Goal: Information Seeking & Learning: Learn about a topic

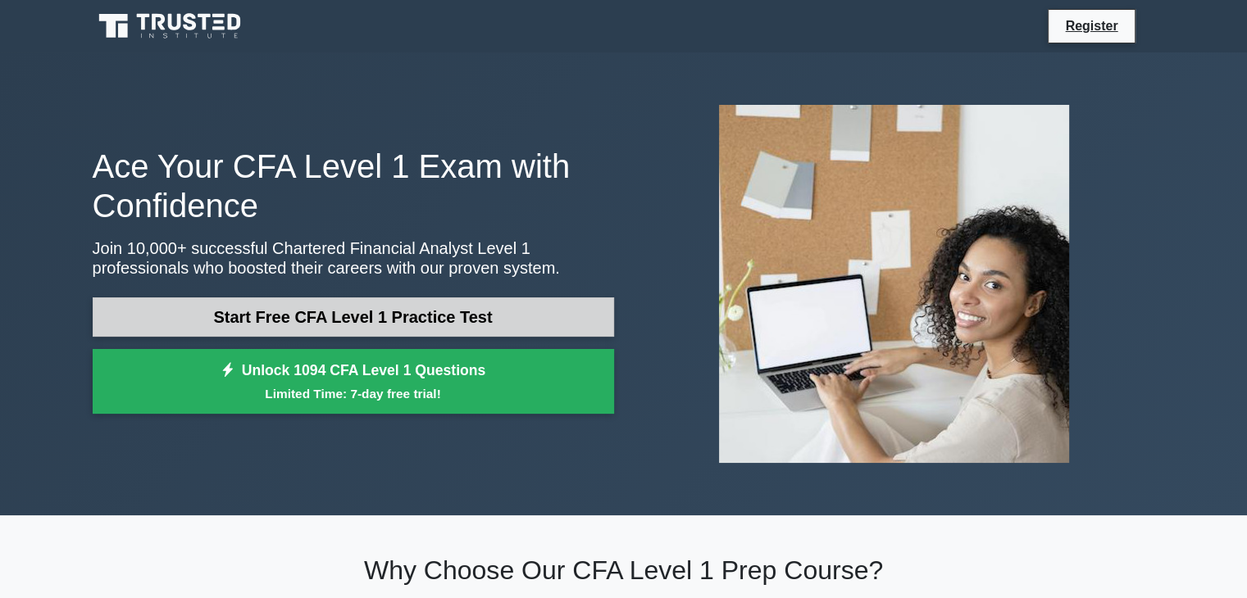
click at [393, 315] on link "Start Free CFA Level 1 Practice Test" at bounding box center [353, 317] width 521 height 39
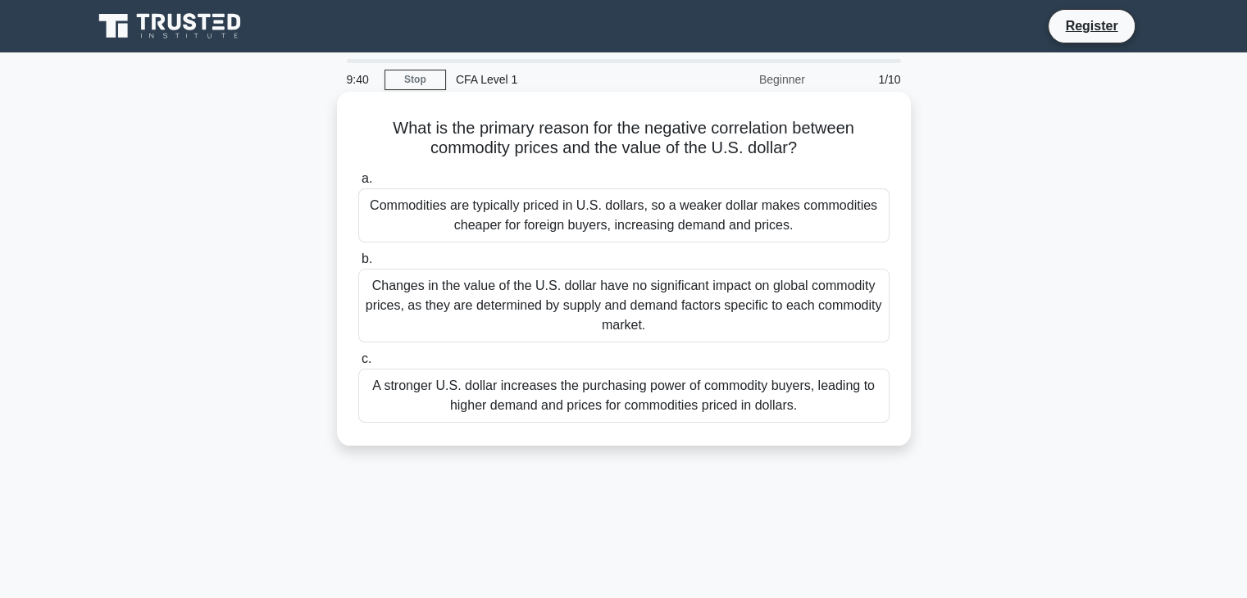
drag, startPoint x: 560, startPoint y: 394, endPoint x: 491, endPoint y: 234, distance: 174.8
click at [491, 234] on div "Commodities are typically priced in U.S. dollars, so a weaker dollar makes comm…" at bounding box center [623, 216] width 531 height 54
click at [358, 184] on input "a. Commodities are typically priced in U.S. dollars, so a weaker dollar makes c…" at bounding box center [358, 179] width 0 height 11
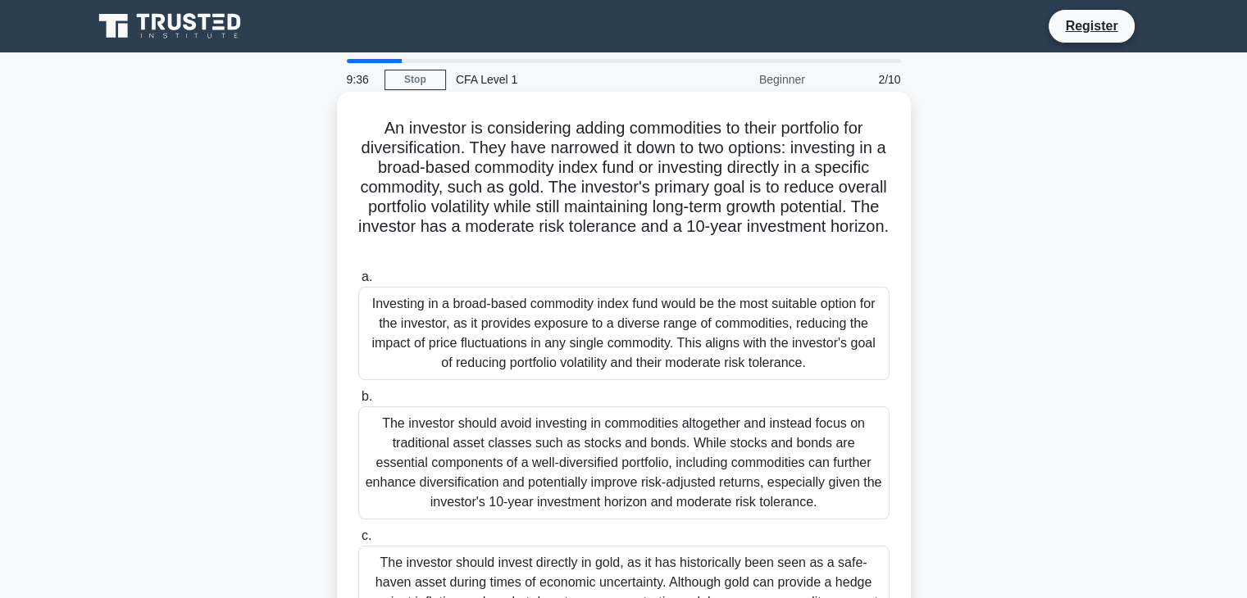
click at [502, 414] on div "The investor should avoid investing in commodities altogether and instead focus…" at bounding box center [623, 463] width 531 height 113
click at [358, 402] on input "b. The investor should avoid investing in commodities altogether and instead fo…" at bounding box center [358, 397] width 0 height 11
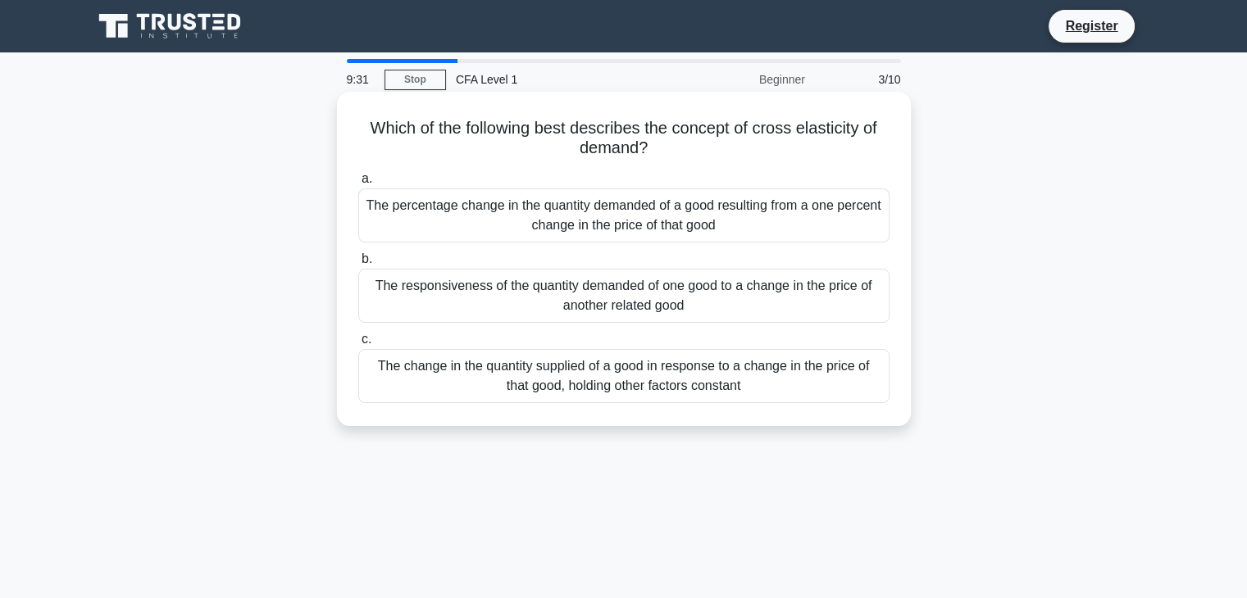
click at [633, 293] on div "The responsiveness of the quantity demanded of one good to a change in the pric…" at bounding box center [623, 296] width 531 height 54
click at [358, 265] on input "b. The responsiveness of the quantity demanded of one good to a change in the p…" at bounding box center [358, 259] width 0 height 11
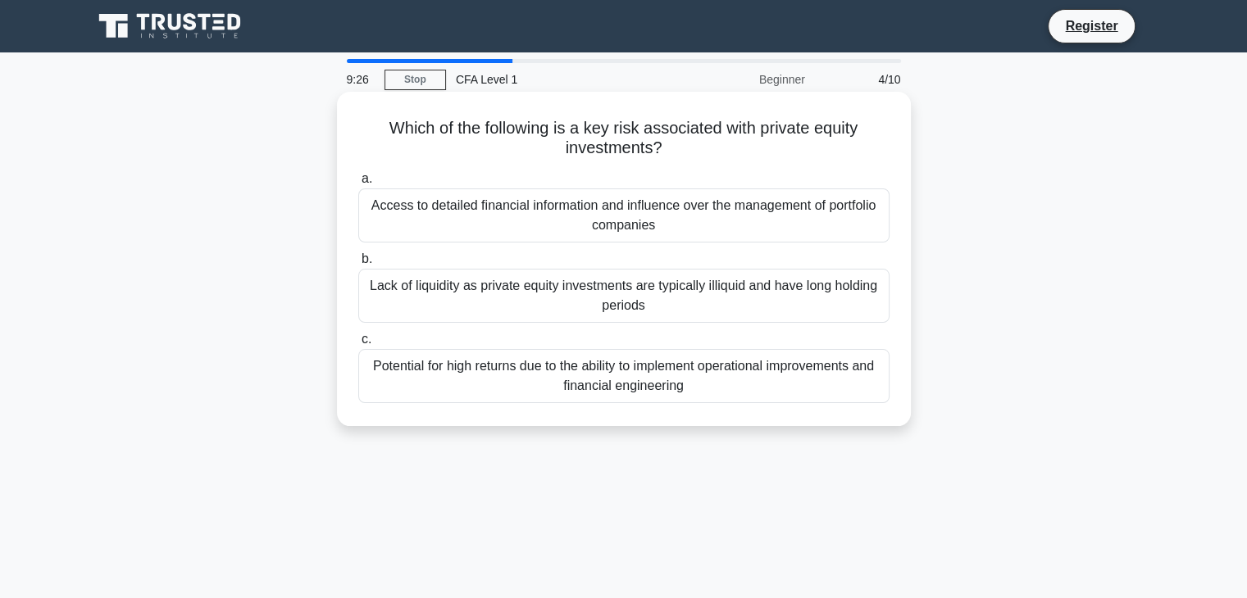
click at [607, 292] on div "Lack of liquidity as private equity investments are typically illiquid and have…" at bounding box center [623, 296] width 531 height 54
click at [358, 265] on input "b. Lack of liquidity as private equity investments are typically illiquid and h…" at bounding box center [358, 259] width 0 height 11
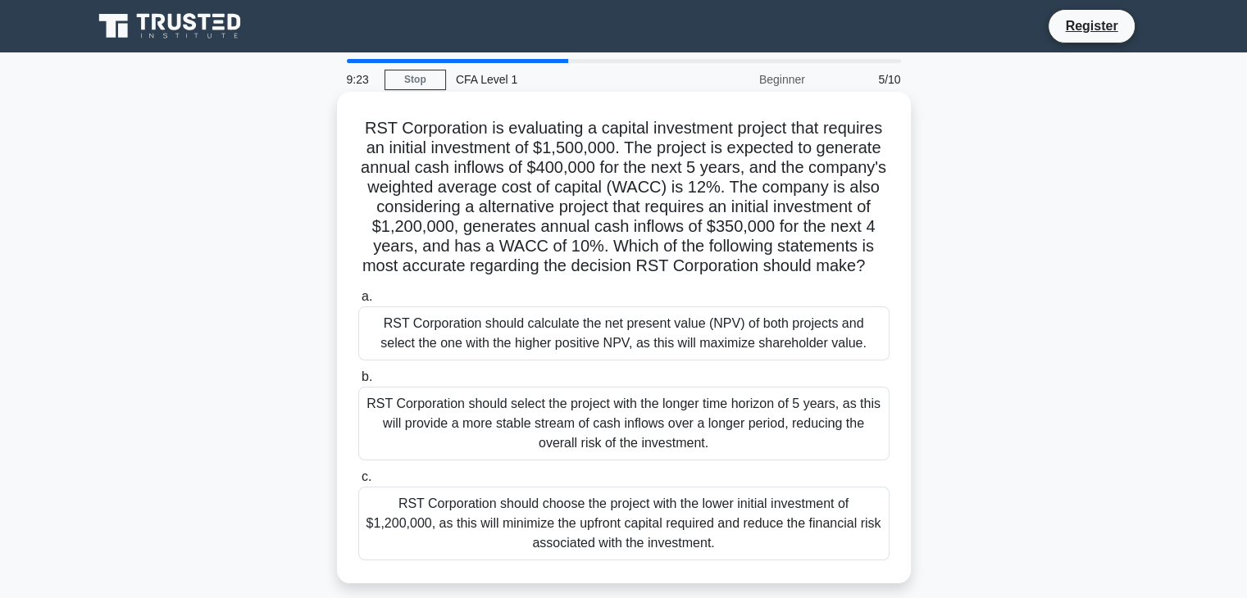
click at [499, 416] on div "RST Corporation should select the project with the longer time horizon of 5 yea…" at bounding box center [623, 424] width 531 height 74
click at [358, 383] on input "b. RST Corporation should select the project with the longer time horizon of 5 …" at bounding box center [358, 377] width 0 height 11
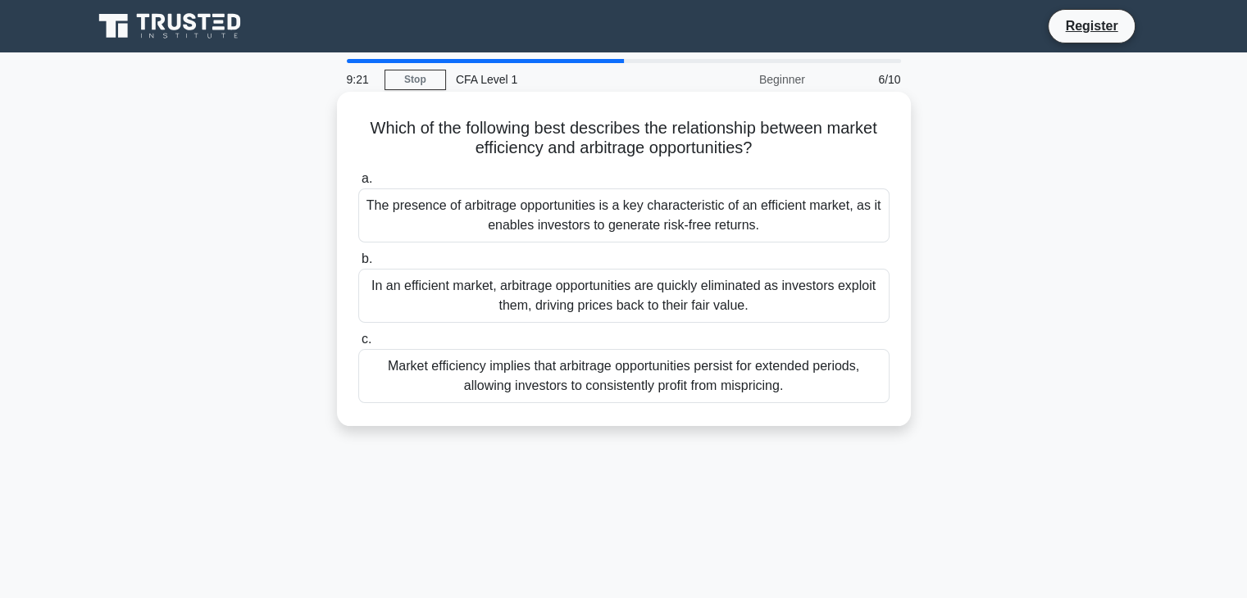
click at [548, 306] on div "In an efficient market, arbitrage opportunities are quickly eliminated as inves…" at bounding box center [623, 296] width 531 height 54
click at [358, 265] on input "b. In an efficient market, arbitrage opportunities are quickly eliminated as in…" at bounding box center [358, 259] width 0 height 11
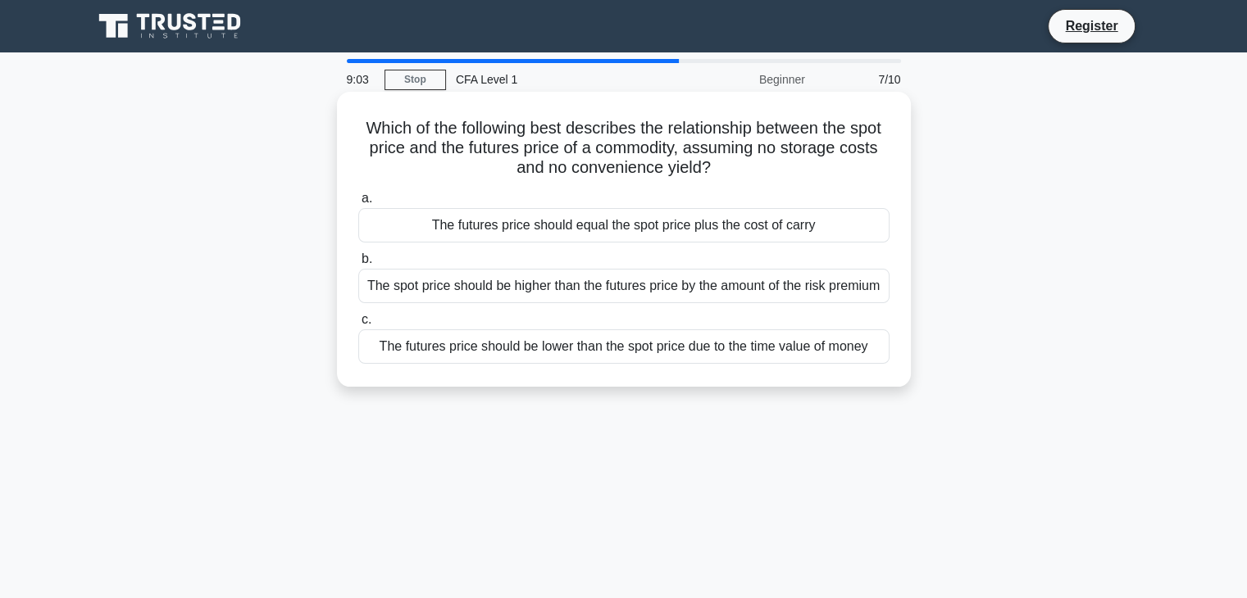
click at [576, 296] on div "The spot price should be higher than the futures price by the amount of the ris…" at bounding box center [623, 286] width 531 height 34
click at [358, 265] on input "b. The spot price should be higher than the futures price by the amount of the …" at bounding box center [358, 259] width 0 height 11
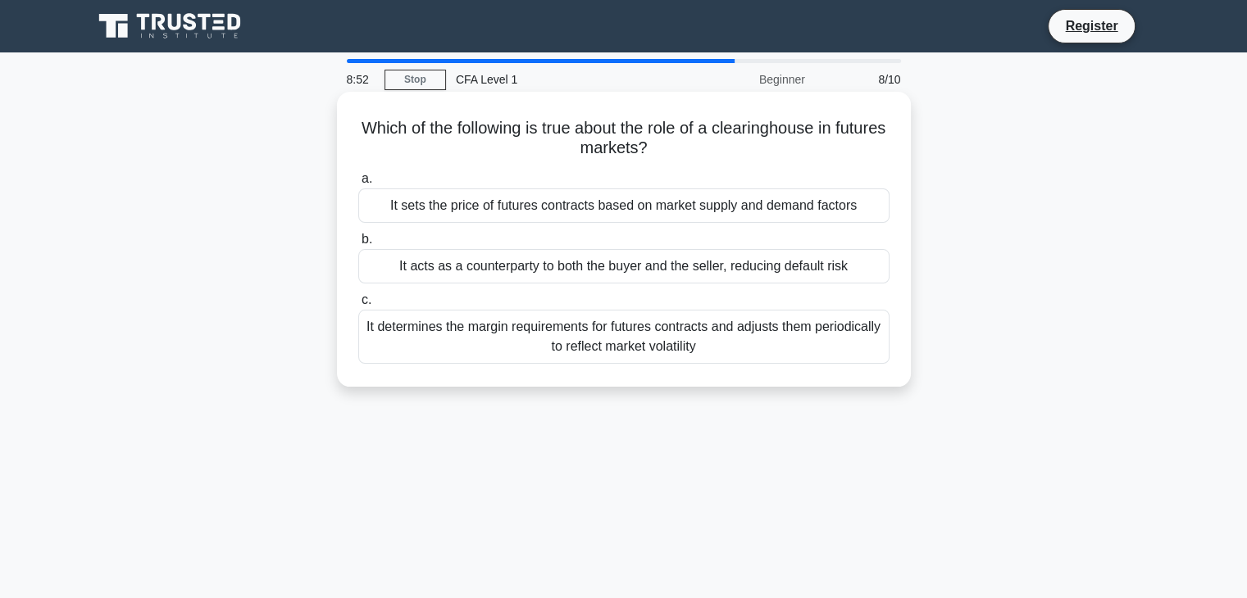
click at [498, 268] on div "It acts as a counterparty to both the buyer and the seller, reducing default ri…" at bounding box center [623, 266] width 531 height 34
click at [358, 245] on input "b. It acts as a counterparty to both the buyer and the seller, reducing default…" at bounding box center [358, 239] width 0 height 11
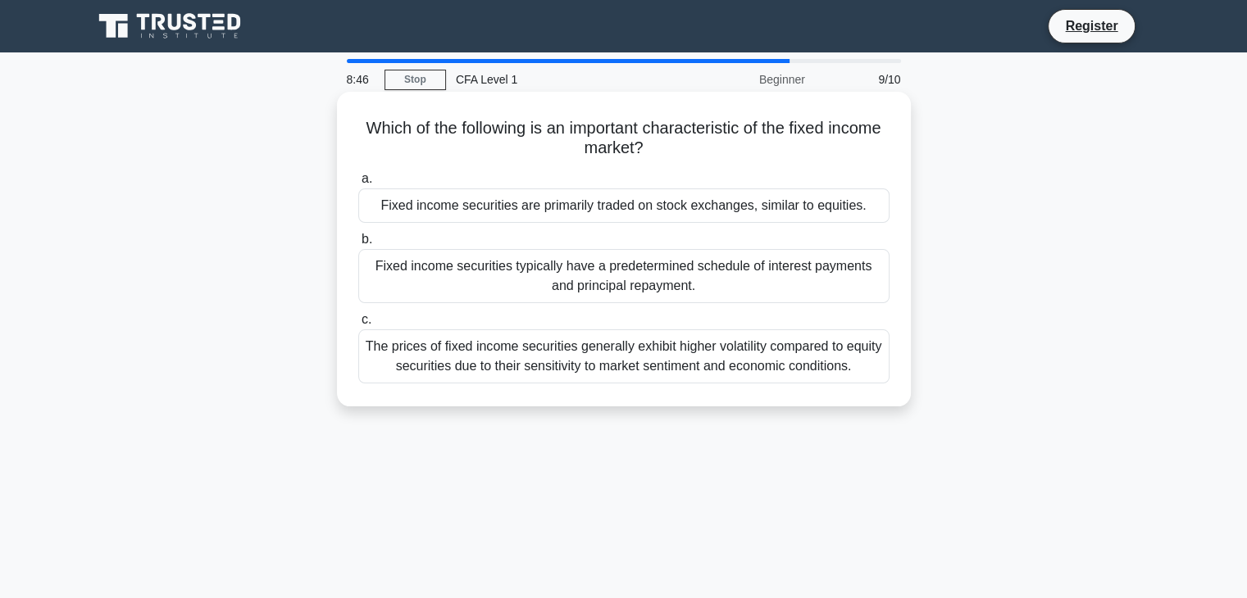
click at [565, 289] on div "Fixed income securities typically have a predetermined schedule of interest pay…" at bounding box center [623, 276] width 531 height 54
click at [358, 245] on input "b. Fixed income securities typically have a predetermined schedule of interest …" at bounding box center [358, 239] width 0 height 11
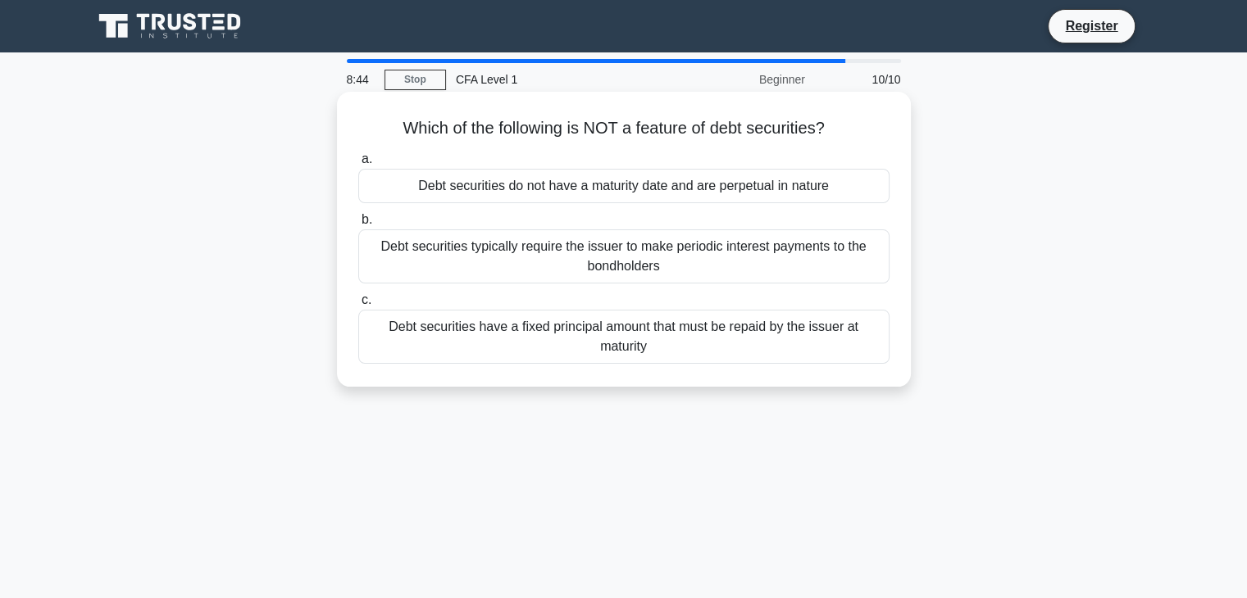
click at [521, 266] on div "Debt securities typically require the issuer to make periodic interest payments…" at bounding box center [623, 257] width 531 height 54
click at [358, 225] on input "b. Debt securities typically require the issuer to make periodic interest payme…" at bounding box center [358, 220] width 0 height 11
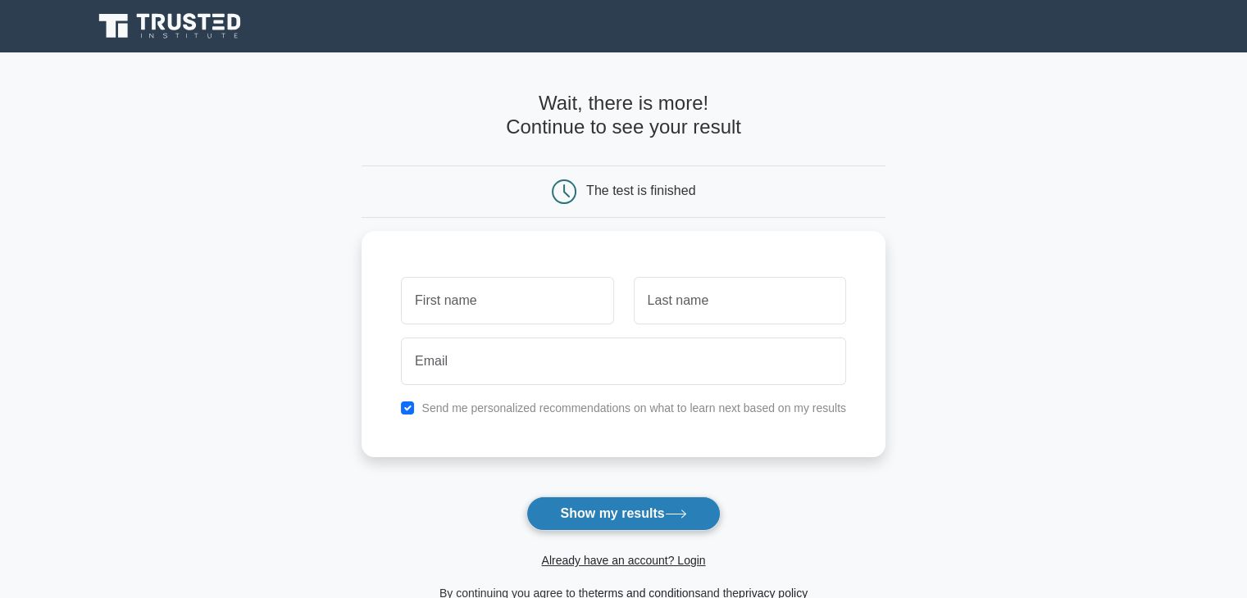
click at [617, 506] on button "Show my results" at bounding box center [622, 514] width 193 height 34
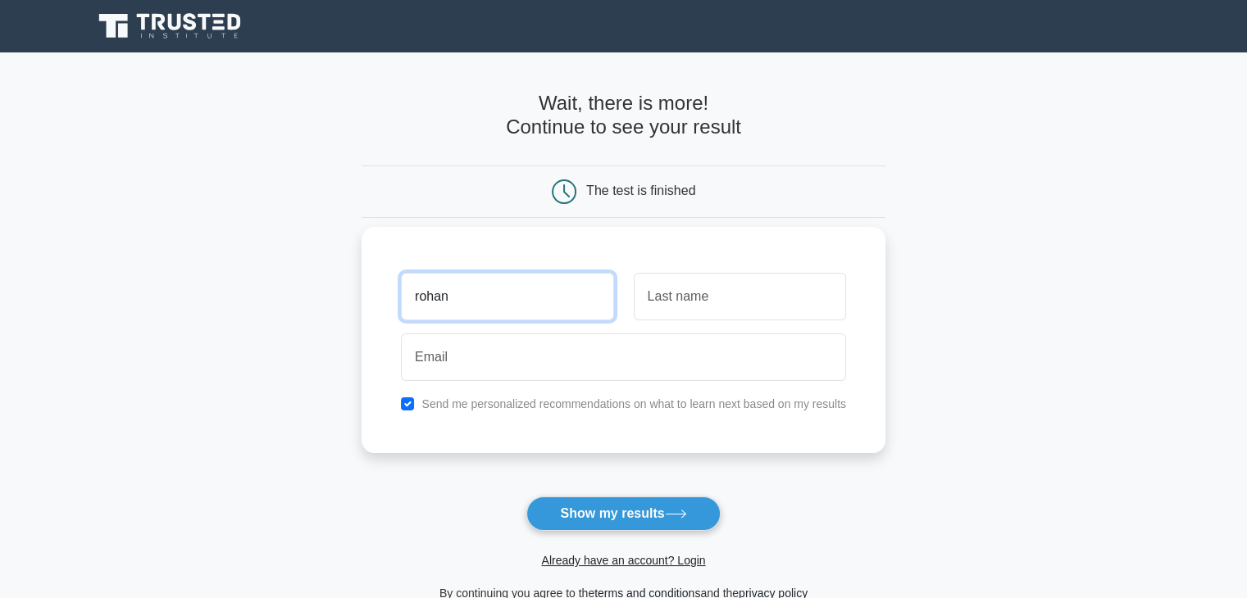
type input "rohan"
click at [689, 301] on input "text" at bounding box center [740, 297] width 212 height 48
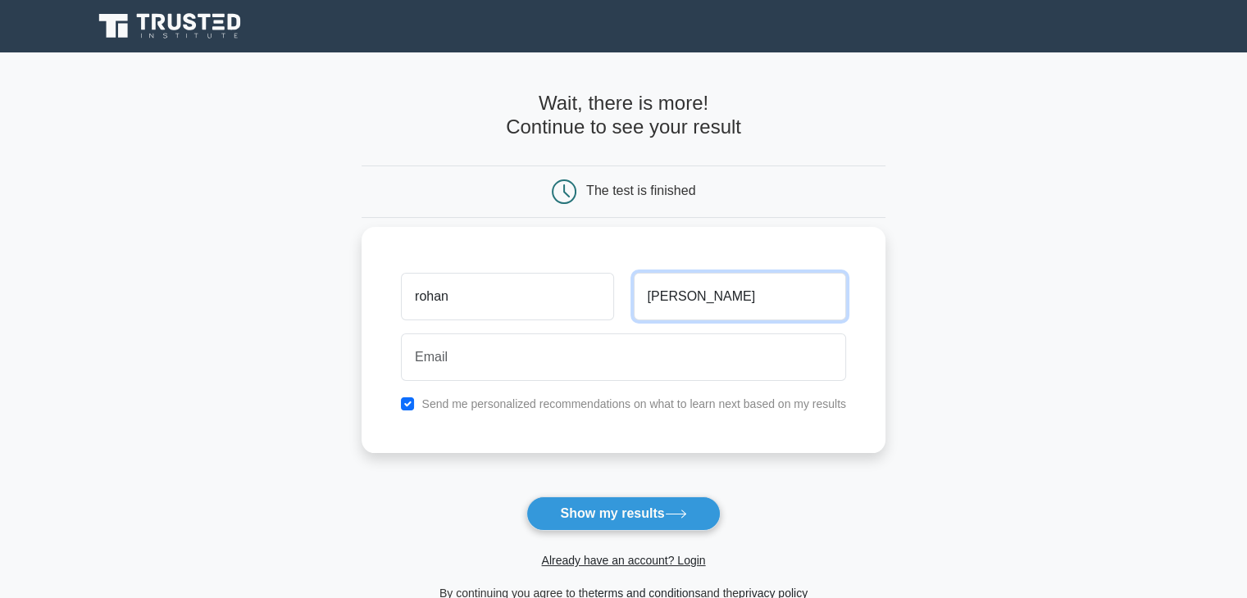
type input "[PERSON_NAME]"
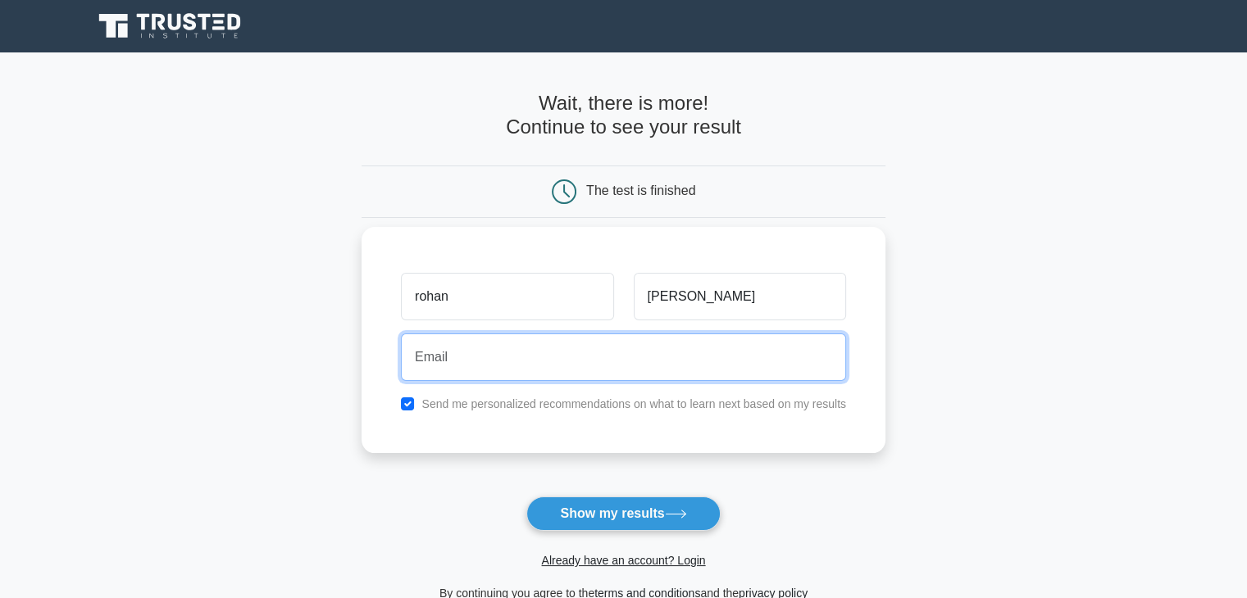
click at [666, 342] on input "email" at bounding box center [623, 358] width 445 height 48
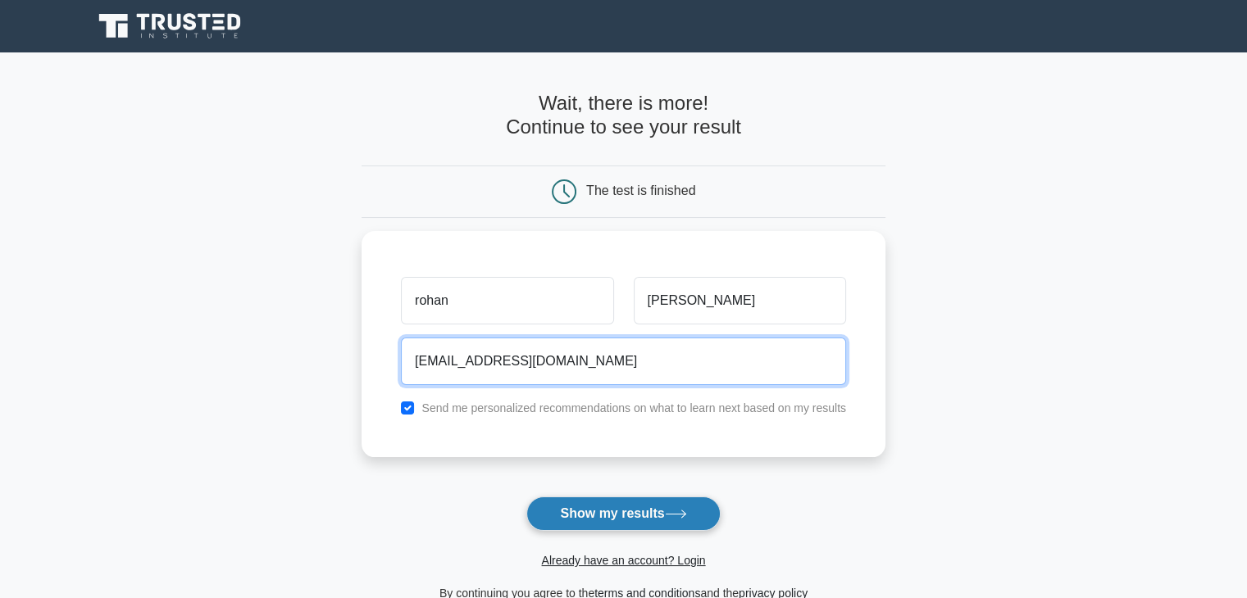
type input "[EMAIL_ADDRESS][DOMAIN_NAME]"
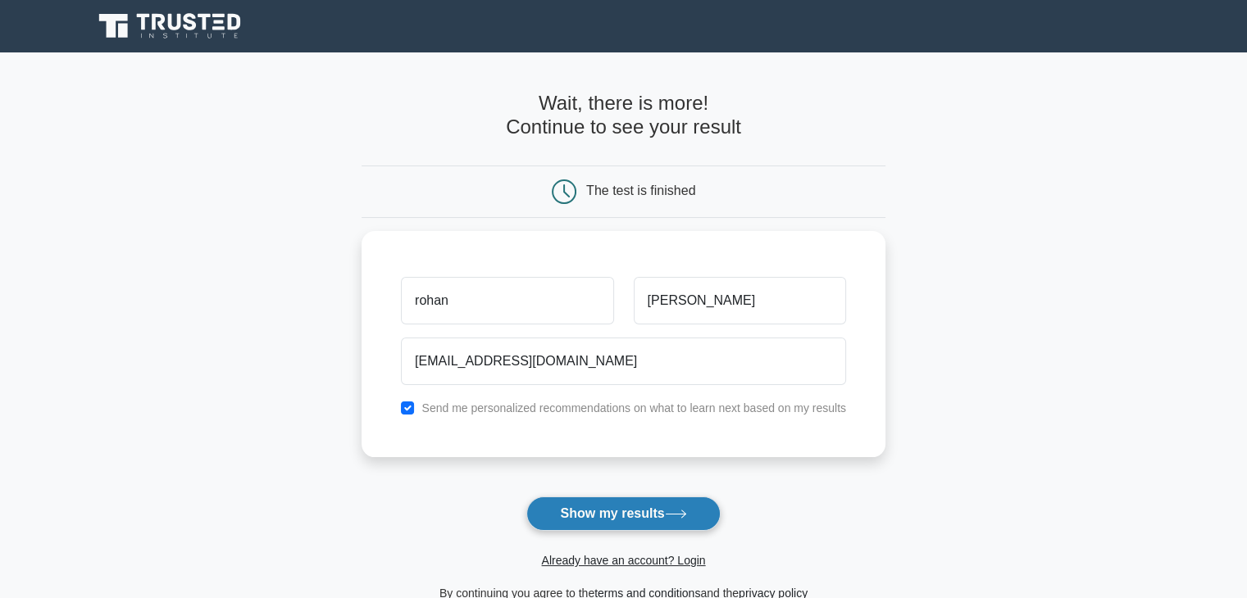
click at [706, 505] on button "Show my results" at bounding box center [622, 514] width 193 height 34
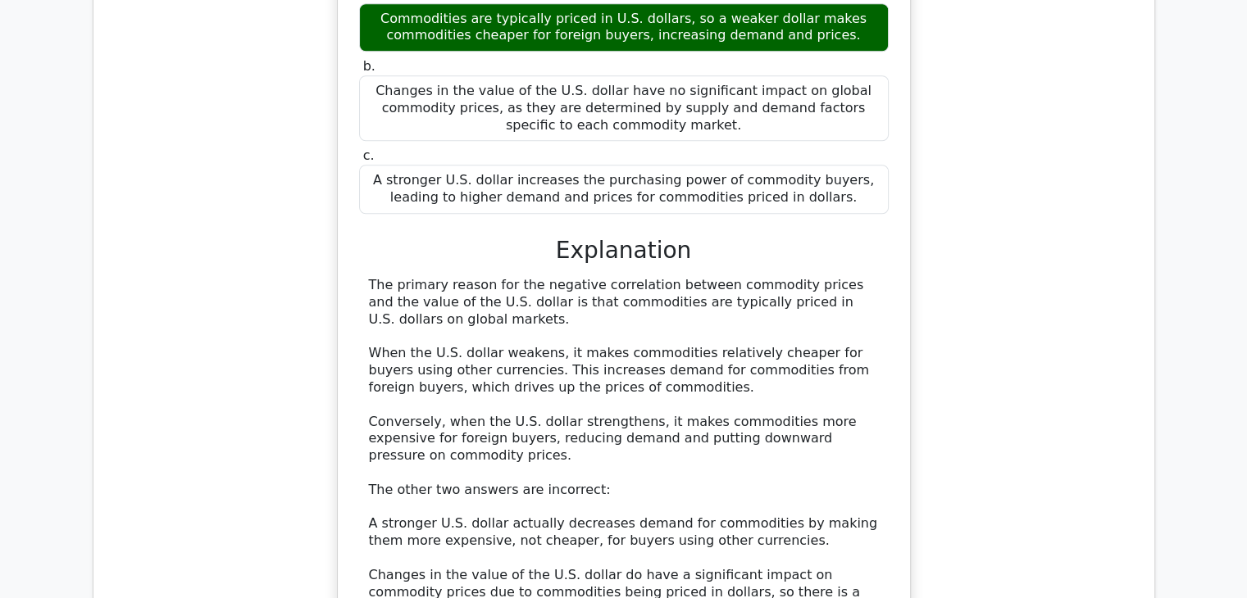
scroll to position [1508, 0]
